Goal: Task Accomplishment & Management: Manage account settings

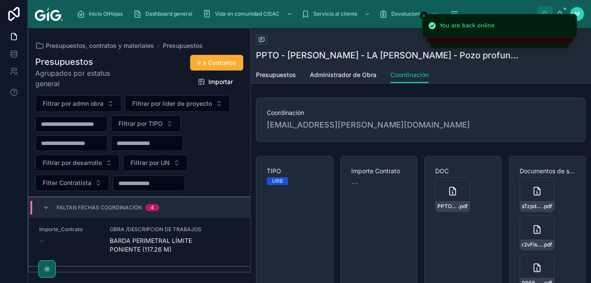
scroll to position [264, 0]
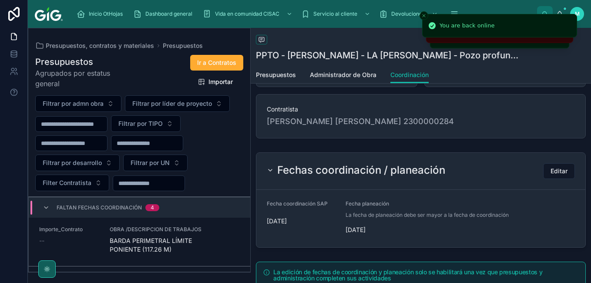
click at [77, 206] on span "Faltan fechas coordinación" at bounding box center [99, 207] width 85 height 7
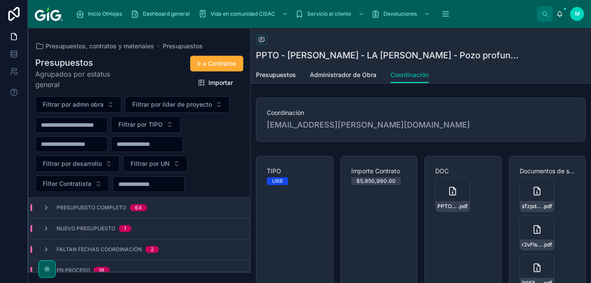
click at [133, 247] on span "Faltan fechas coordinación" at bounding box center [99, 249] width 85 height 7
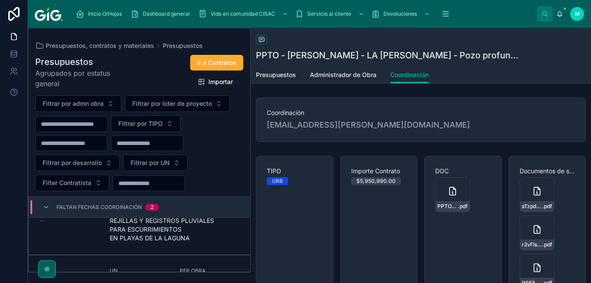
scroll to position [44, 0]
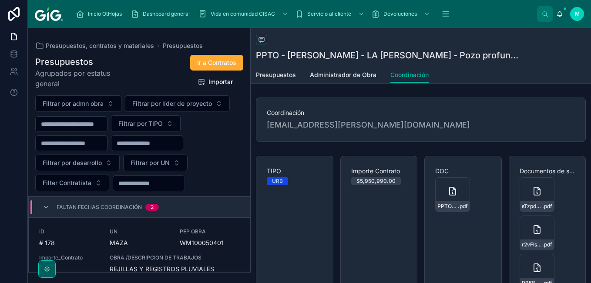
click at [206, 246] on span "WM100050401" at bounding box center [210, 242] width 60 height 9
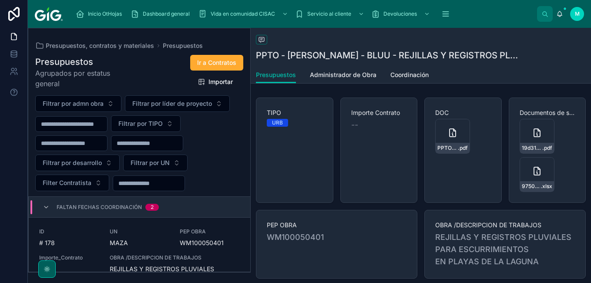
click at [426, 76] on span "Coordinación" at bounding box center [409, 75] width 38 height 9
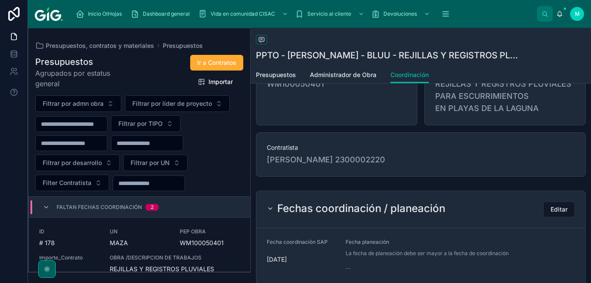
scroll to position [261, 0]
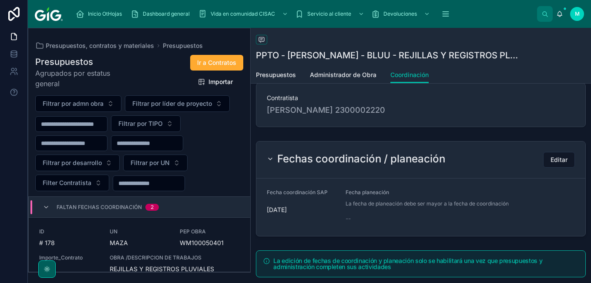
click at [554, 160] on span "Editar" at bounding box center [559, 159] width 17 height 9
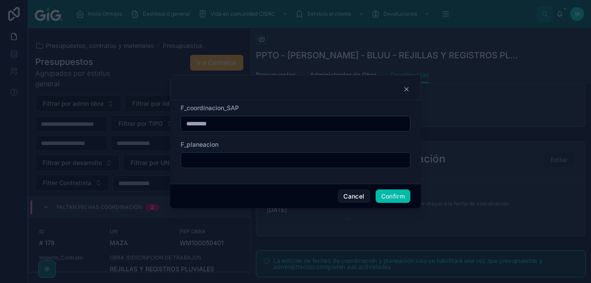
click at [253, 160] on input "text" at bounding box center [295, 160] width 229 height 12
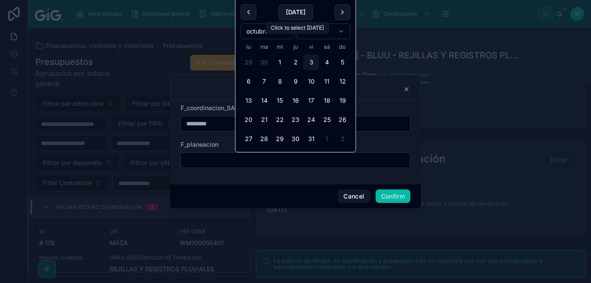
click at [299, 12] on button "Today" at bounding box center [296, 12] width 34 height 16
type input "*********"
click at [396, 205] on div "Cancel Confirm" at bounding box center [295, 196] width 251 height 25
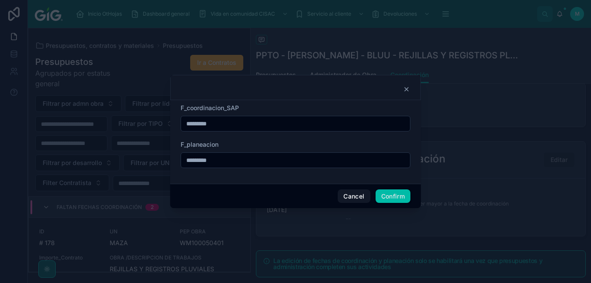
click at [262, 125] on input "*********" at bounding box center [295, 124] width 229 height 12
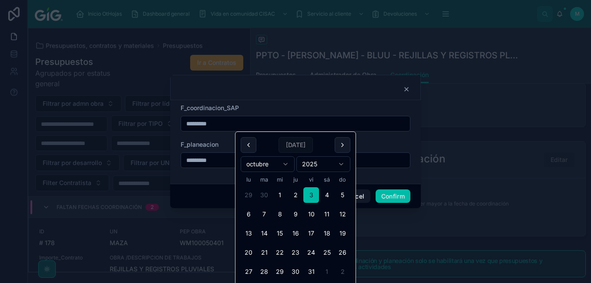
click at [292, 194] on button "2" at bounding box center [296, 195] width 16 height 16
type input "*********"
click at [220, 158] on input "*********" at bounding box center [295, 160] width 229 height 12
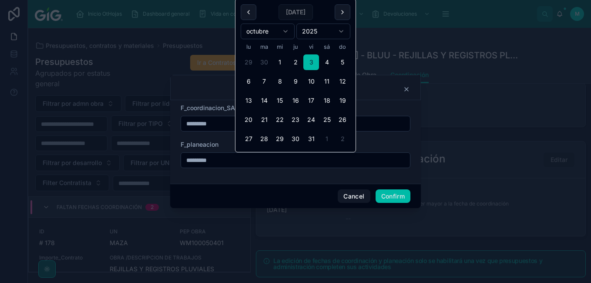
click at [389, 194] on button "Confirm" at bounding box center [393, 196] width 35 height 14
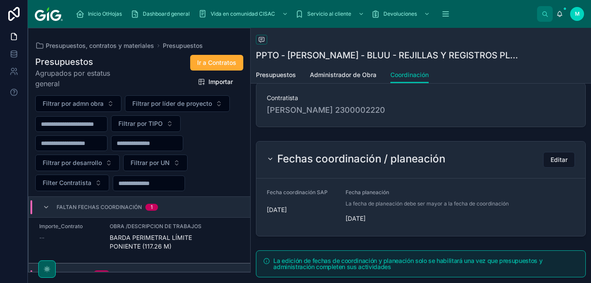
scroll to position [65, 0]
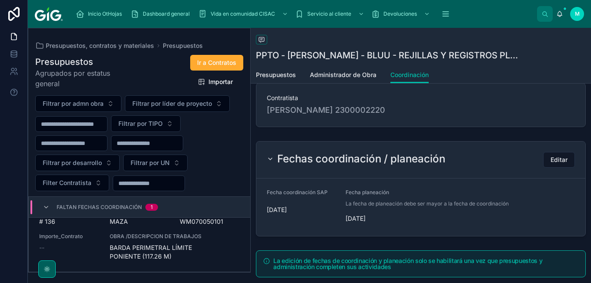
click at [223, 236] on span "OBRA /DESCRIPCION DE TRABAJOS" at bounding box center [175, 236] width 130 height 7
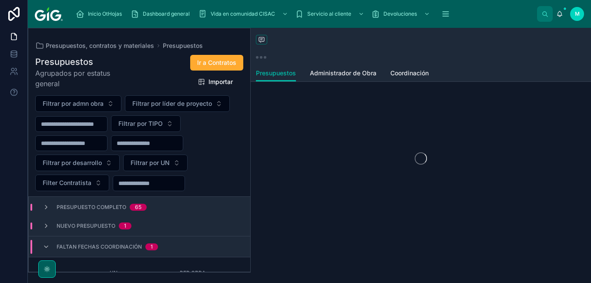
scroll to position [3, 0]
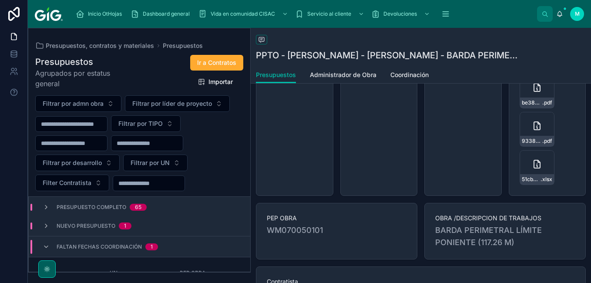
scroll to position [131, 0]
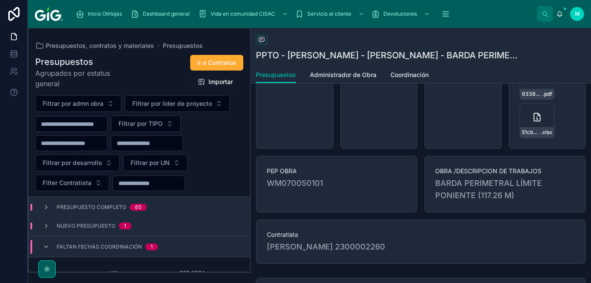
click at [333, 180] on span "WM070050101" at bounding box center [337, 183] width 140 height 12
drag, startPoint x: 328, startPoint y: 184, endPoint x: 271, endPoint y: 191, distance: 57.4
click at [271, 191] on div "PEP OBRA WM070050101" at bounding box center [336, 184] width 161 height 57
copy span "WM070050101"
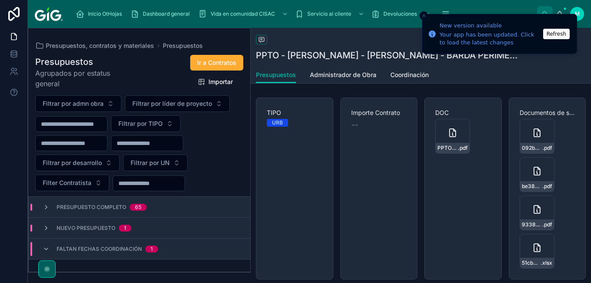
scroll to position [63, 0]
